Goal: Task Accomplishment & Management: Manage account settings

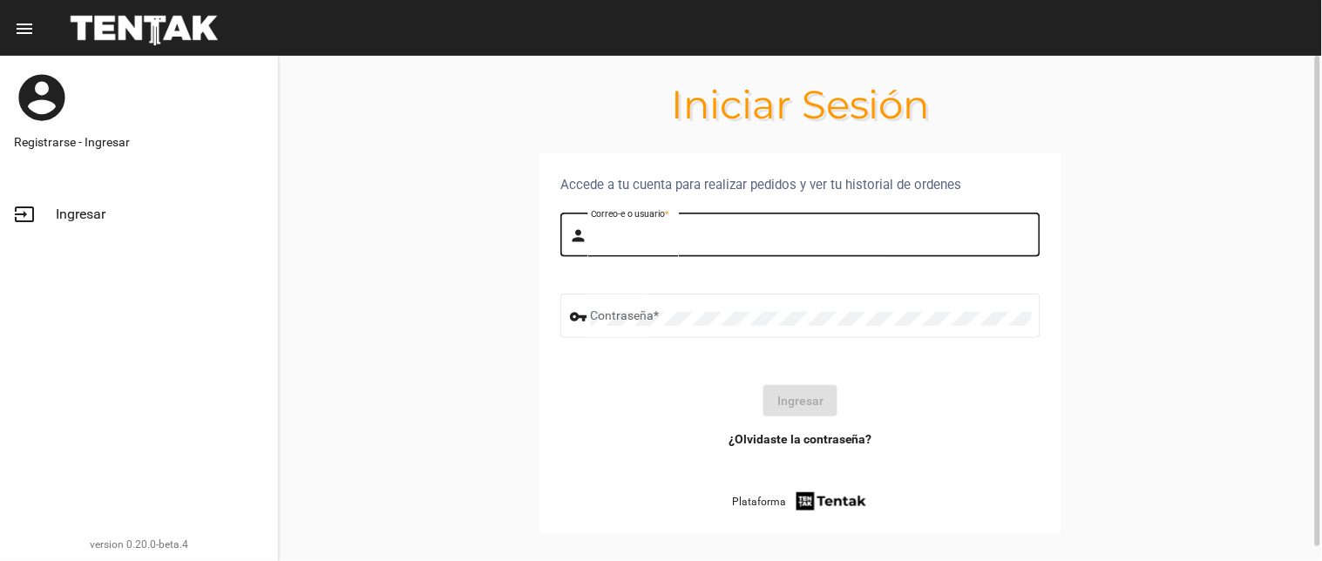
click at [664, 239] on input "Correo-e o usuario *" at bounding box center [811, 238] width 441 height 14
type input "flopyganora"
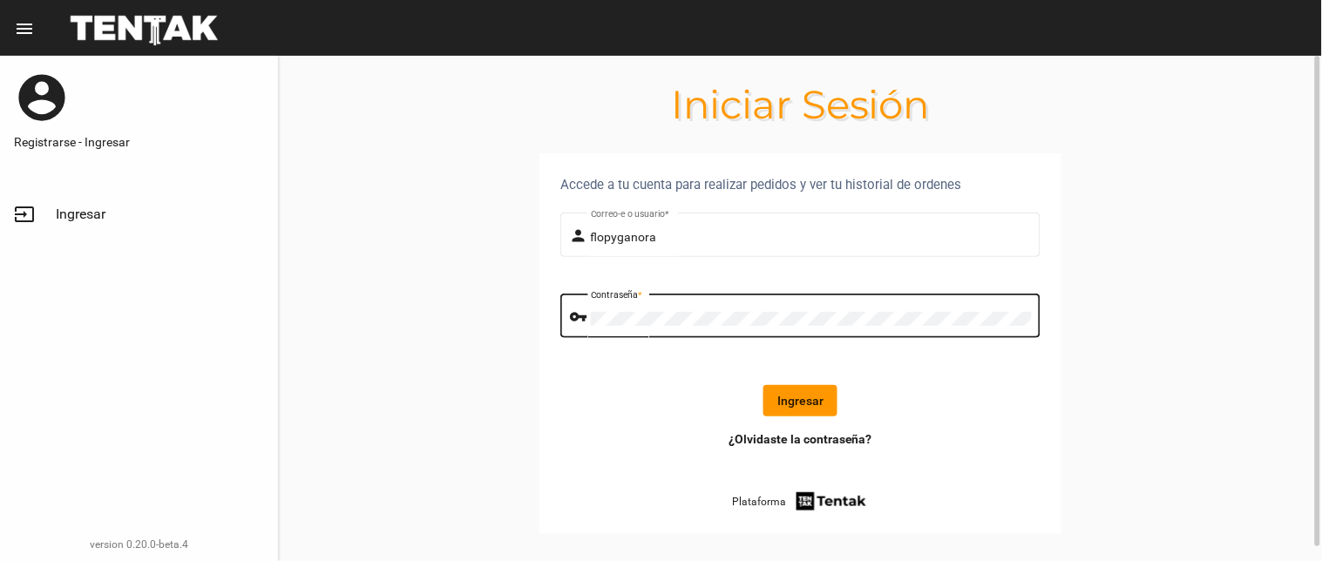
click button "Ingresar" at bounding box center [800, 400] width 74 height 31
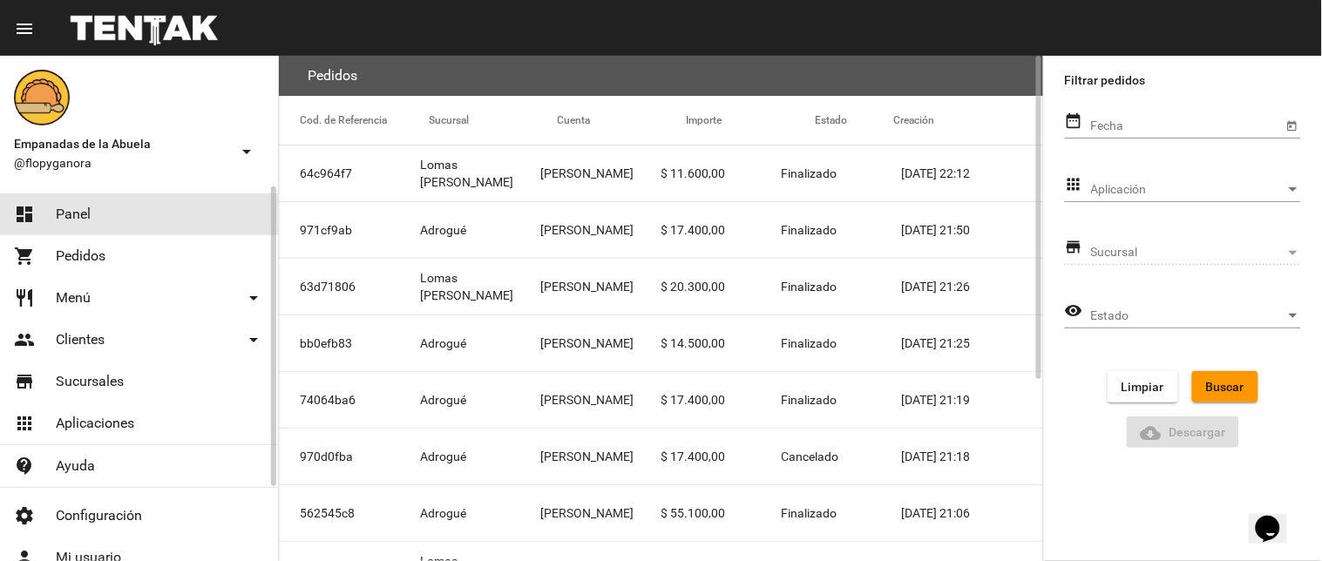
click at [98, 222] on link "dashboard Panel" at bounding box center [139, 214] width 278 height 42
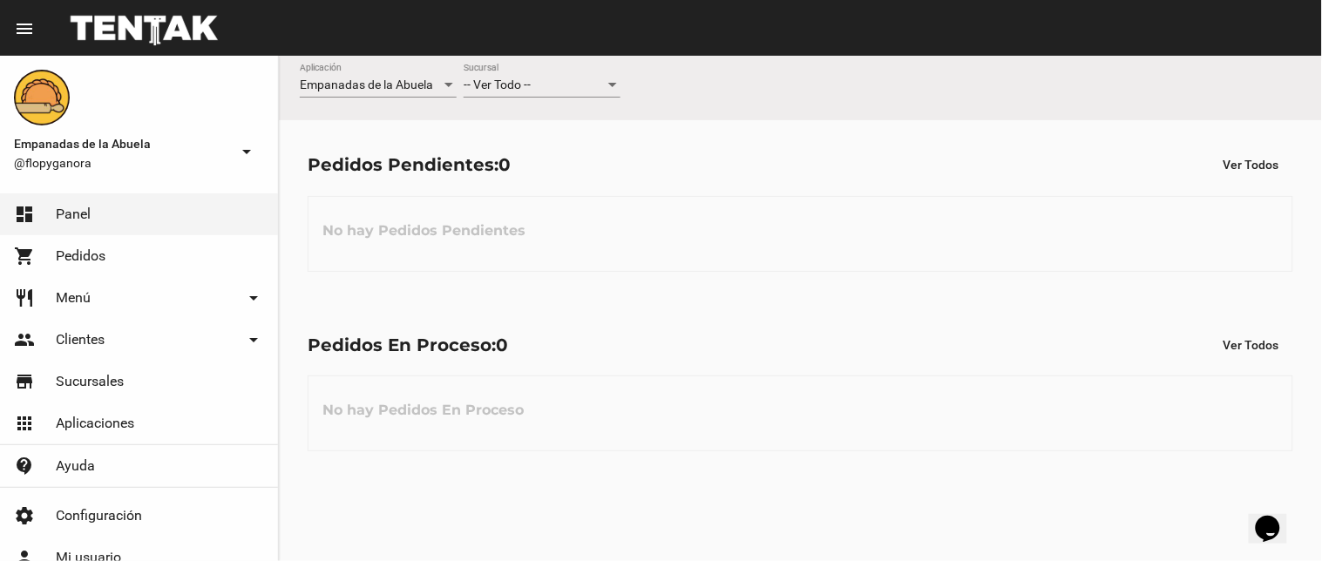
click at [567, 92] on div "-- Ver Todo --" at bounding box center [534, 85] width 141 height 14
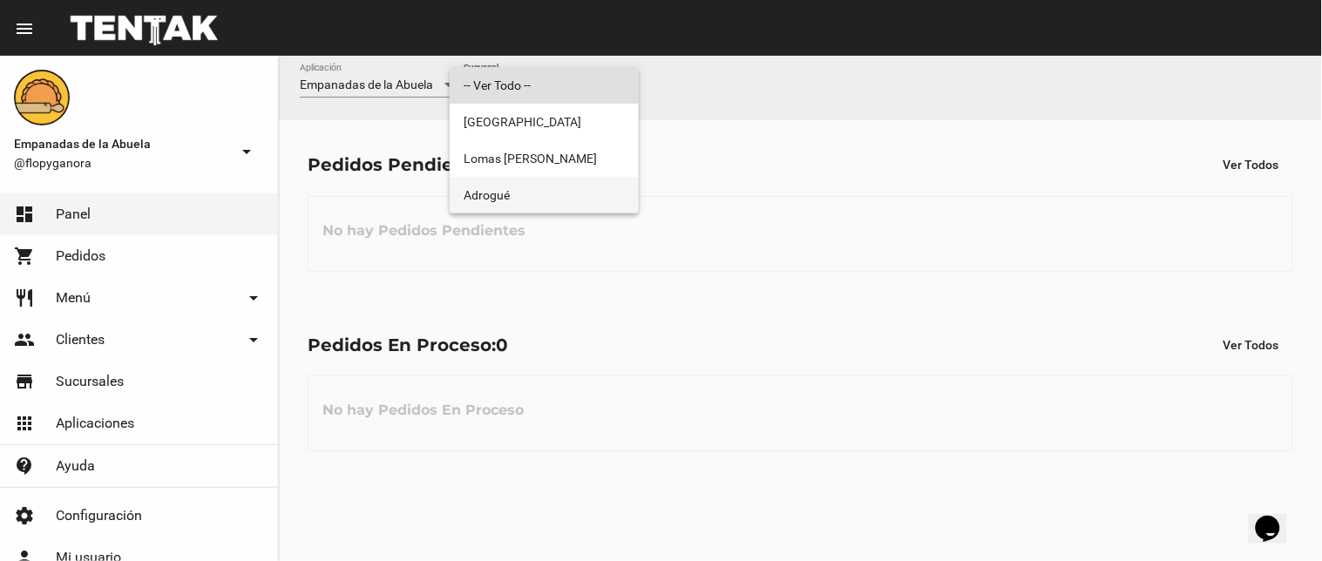
click at [570, 187] on span "Adrogué" at bounding box center [544, 195] width 161 height 37
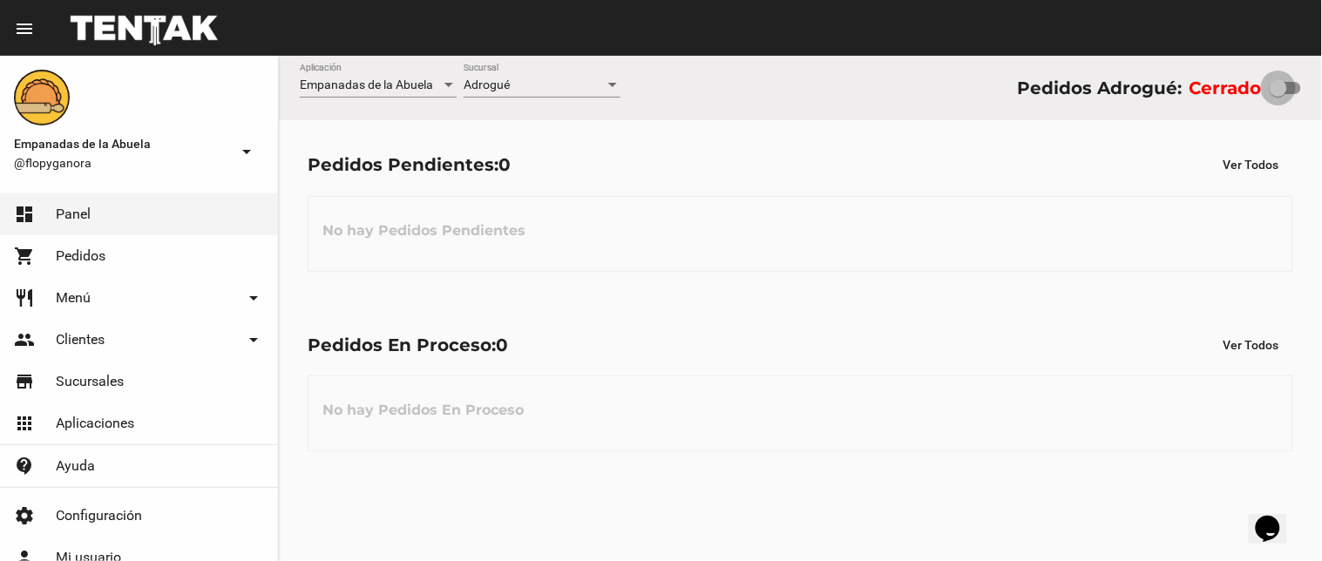
click at [1293, 96] on label at bounding box center [1285, 88] width 31 height 21
click at [1279, 95] on input "checkbox" at bounding box center [1278, 94] width 1 height 1
checkbox input "true"
